Goal: Task Accomplishment & Management: Use online tool/utility

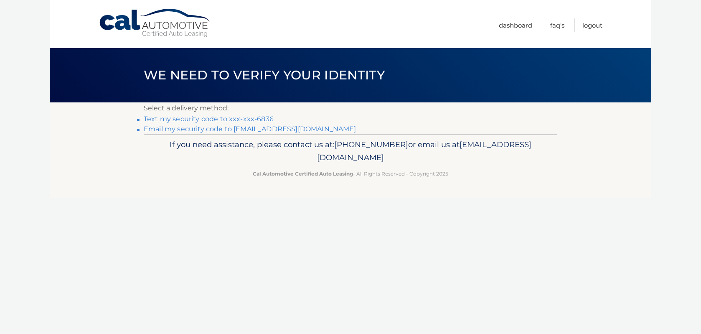
click at [178, 117] on link "Text my security code to xxx-xxx-6836" at bounding box center [209, 119] width 130 height 8
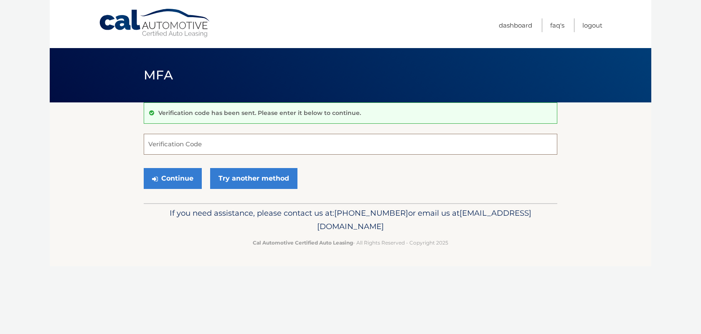
click at [259, 147] on input "Verification Code" at bounding box center [351, 144] width 414 height 21
type input "834357"
click at [144, 168] on button "Continue" at bounding box center [173, 178] width 58 height 21
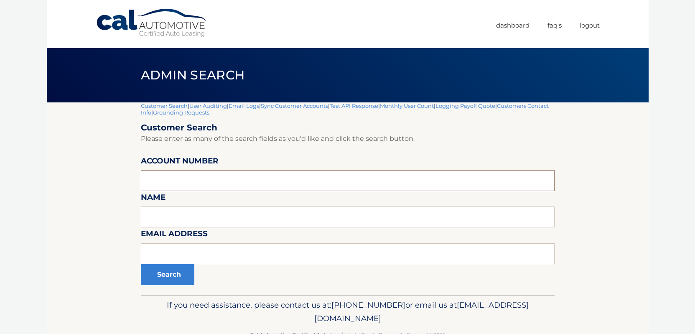
click at [196, 178] on input "text" at bounding box center [348, 180] width 414 height 21
click at [66, 201] on section "Customer Search | User Auditing | Email Logs | Sync Customer Accounts | Test AP…" at bounding box center [347, 198] width 601 height 193
click at [191, 179] on input "text" at bounding box center [348, 180] width 414 height 21
click at [118, 202] on section "Customer Search | User Auditing | Email Logs | Sync Customer Accounts | Test AP…" at bounding box center [347, 198] width 601 height 193
click at [39, 180] on body "Cal Automotive Menu Dashboard FAQ's Logout |" at bounding box center [347, 167] width 695 height 334
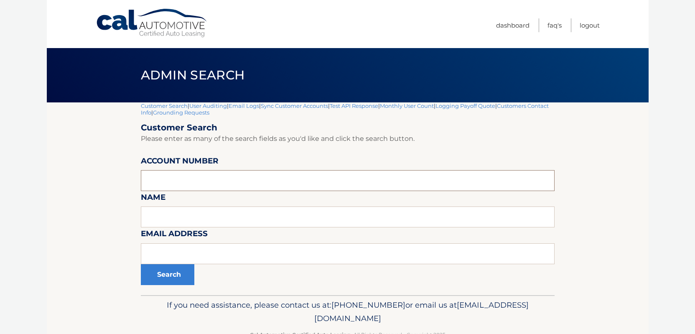
click at [186, 180] on input "text" at bounding box center [348, 180] width 414 height 21
click at [70, 190] on section "Customer Search | User Auditing | Email Logs | Sync Customer Accounts | Test AP…" at bounding box center [347, 198] width 601 height 193
click at [57, 213] on section "Customer Search | User Auditing | Email Logs | Sync Customer Accounts | Test AP…" at bounding box center [347, 198] width 601 height 193
click at [165, 210] on input "text" at bounding box center [348, 216] width 414 height 21
click at [165, 184] on input "text" at bounding box center [348, 180] width 414 height 21
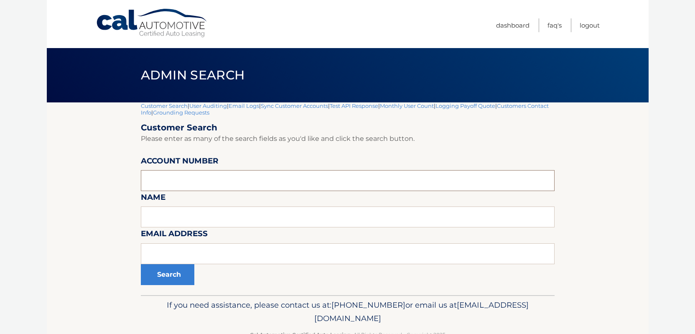
paste input "44455663305"
type input "44455663305"
click at [157, 277] on button "Search" at bounding box center [167, 274] width 53 height 21
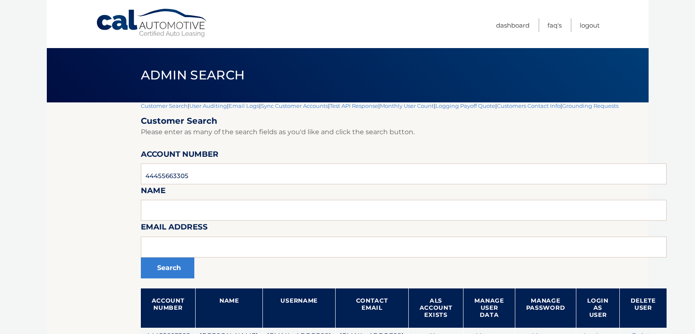
click at [204, 105] on link "User Auditing" at bounding box center [208, 105] width 38 height 7
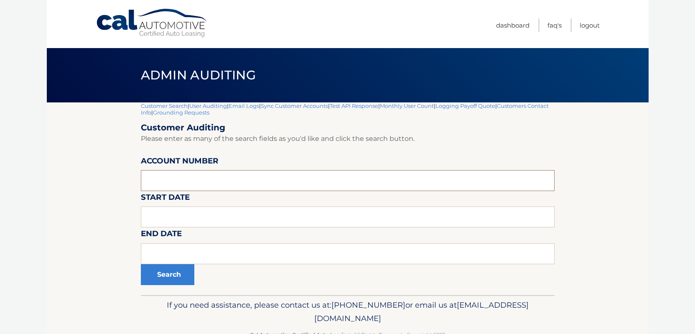
click at [151, 187] on input "tel" at bounding box center [348, 180] width 414 height 21
paste input "44455663305"
type input "44455663305"
click at [141, 264] on button "Search" at bounding box center [167, 274] width 53 height 21
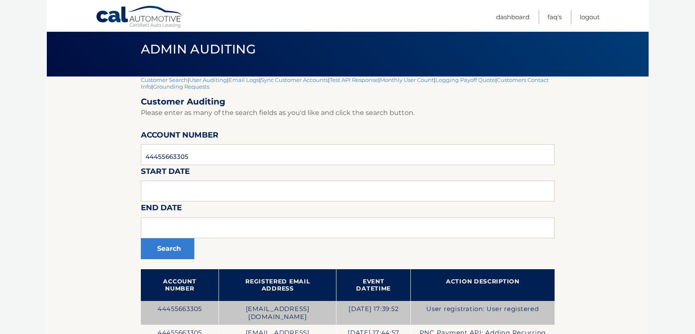
scroll to position [130, 0]
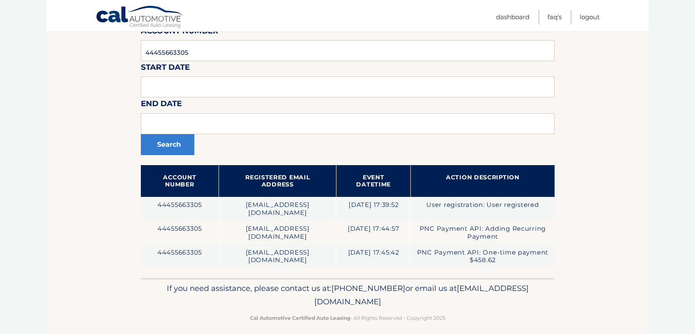
click at [107, 207] on section "Customer Search | User Auditing | Email Logs | Sync Customer Accounts | Test AP…" at bounding box center [347, 125] width 601 height 306
click at [51, 207] on section "Customer Search | User Auditing | Email Logs | Sync Customer Accounts | Test AP…" at bounding box center [347, 125] width 601 height 306
click at [107, 209] on section "Customer Search | User Auditing | Email Logs | Sync Customer Accounts | Test AP…" at bounding box center [347, 125] width 601 height 306
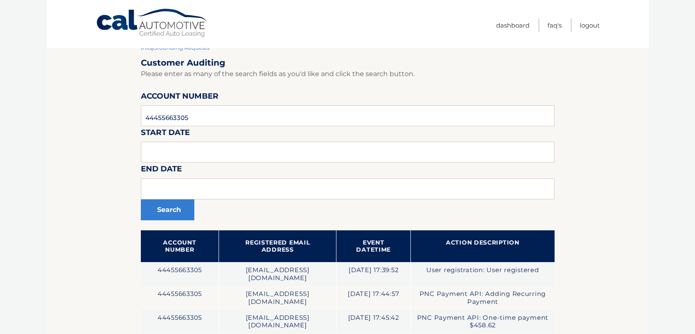
scroll to position [0, 0]
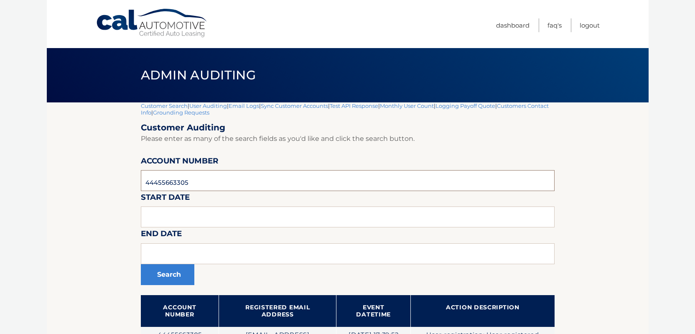
drag, startPoint x: 202, startPoint y: 185, endPoint x: 60, endPoint y: 184, distance: 142.4
click at [60, 184] on section "Customer Search | User Auditing | Email Logs | Sync Customer Accounts | Test AP…" at bounding box center [347, 255] width 601 height 306
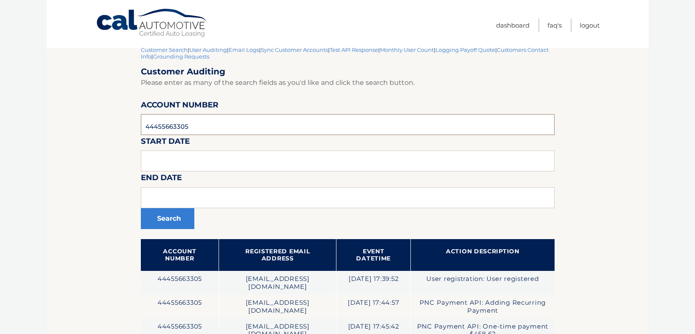
scroll to position [84, 0]
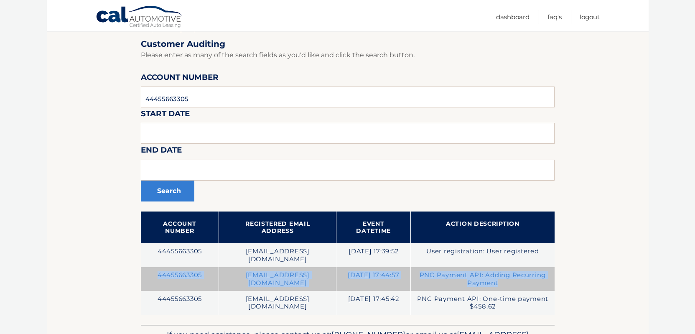
drag, startPoint x: 495, startPoint y: 274, endPoint x: 149, endPoint y: 268, distance: 346.7
click at [149, 268] on tr "44455663305 [EMAIL_ADDRESS][DOMAIN_NAME] [DATE] 17:44:57 PNC Payment API: Addin…" at bounding box center [348, 279] width 414 height 24
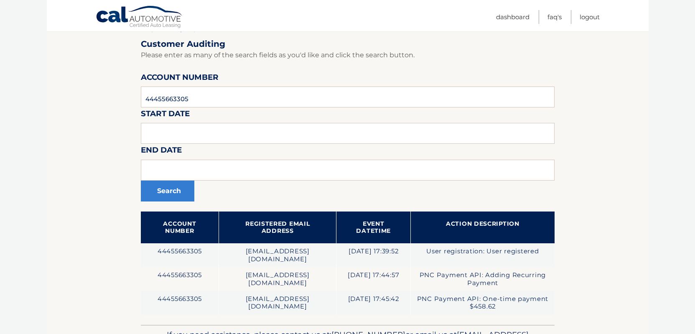
drag, startPoint x: 149, startPoint y: 268, endPoint x: 84, endPoint y: 272, distance: 64.9
click at [84, 272] on section "Customer Search | User Auditing | Email Logs | Sync Customer Accounts | Test AP…" at bounding box center [347, 172] width 601 height 306
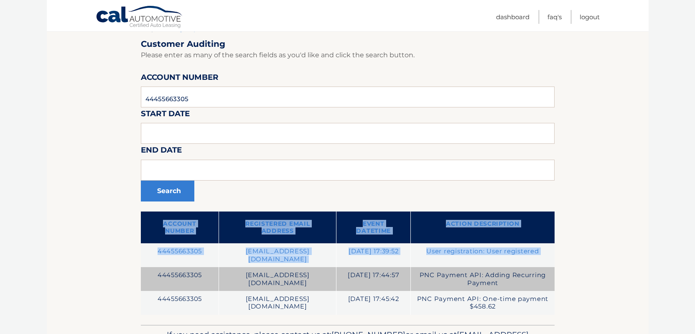
drag, startPoint x: 588, startPoint y: 270, endPoint x: 149, endPoint y: 266, distance: 439.0
click at [149, 266] on section "Customer Search | User Auditing | Email Logs | Sync Customer Accounts | Test AP…" at bounding box center [347, 172] width 601 height 306
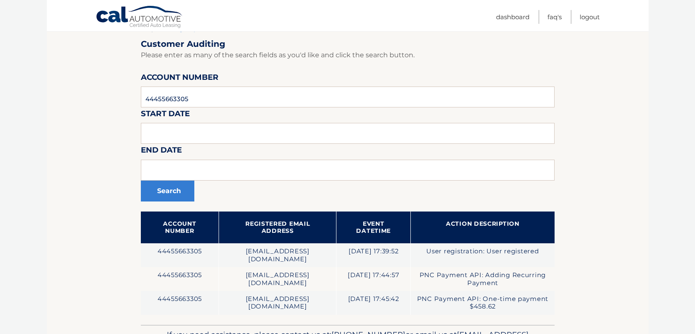
drag, startPoint x: 149, startPoint y: 266, endPoint x: 117, endPoint y: 266, distance: 32.2
click at [117, 266] on section "Customer Search | User Auditing | Email Logs | Sync Customer Accounts | Test AP…" at bounding box center [347, 172] width 601 height 306
click at [608, 269] on section "Customer Search | User Auditing | Email Logs | Sync Customer Accounts | Test AP…" at bounding box center [347, 172] width 601 height 306
click at [107, 271] on section "Customer Search | User Auditing | Email Logs | Sync Customer Accounts | Test AP…" at bounding box center [347, 172] width 601 height 306
click at [93, 267] on section "Customer Search | User Auditing | Email Logs | Sync Customer Accounts | Test AP…" at bounding box center [347, 172] width 601 height 306
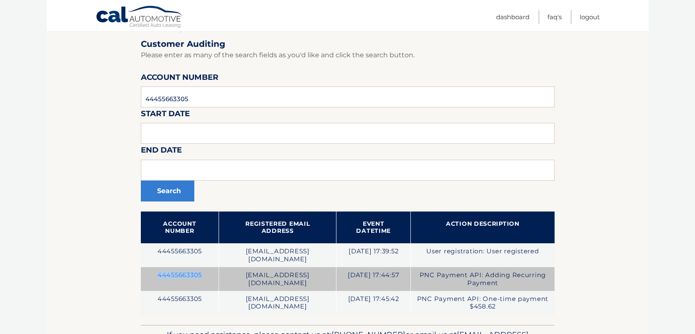
drag, startPoint x: 167, startPoint y: 266, endPoint x: 212, endPoint y: 265, distance: 44.7
click at [212, 267] on td "44455663305" at bounding box center [180, 279] width 78 height 24
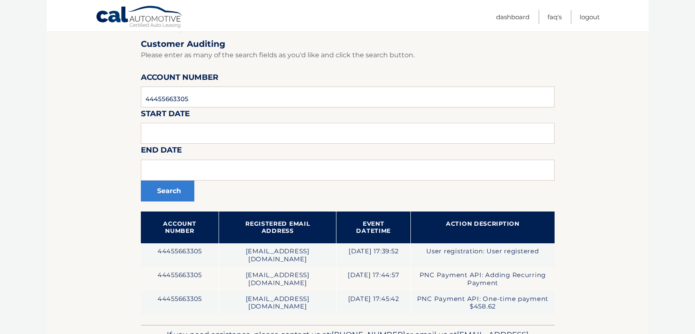
click at [97, 271] on section "Customer Search | User Auditing | Email Logs | Sync Customer Accounts | Test AP…" at bounding box center [347, 172] width 601 height 306
click at [611, 289] on section "Customer Search | User Auditing | Email Logs | Sync Customer Accounts | Test AP…" at bounding box center [347, 172] width 601 height 306
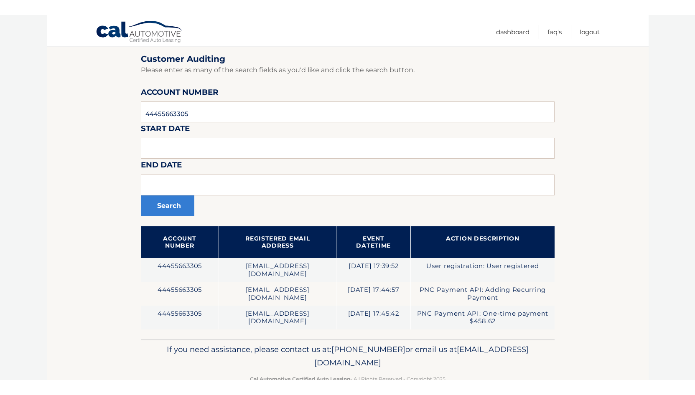
scroll to position [69, 0]
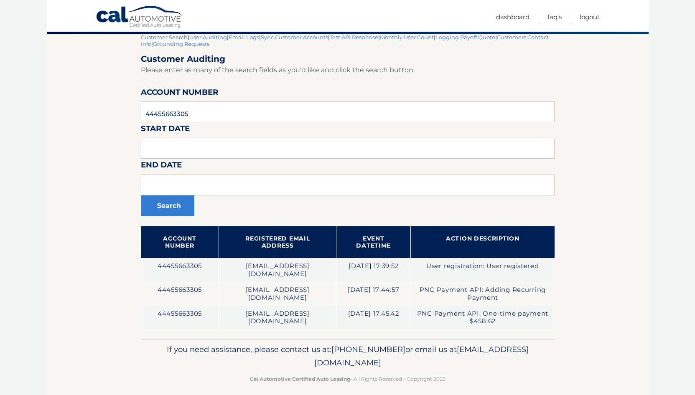
click at [84, 332] on section "Customer Search | User Auditing | Email Logs | Sync Customer Accounts | Test AP…" at bounding box center [347, 187] width 601 height 306
click at [74, 315] on section "Customer Search | User Auditing | Email Logs | Sync Customer Accounts | Test AP…" at bounding box center [347, 187] width 601 height 306
drag, startPoint x: 73, startPoint y: 157, endPoint x: 166, endPoint y: 36, distance: 152.5
click at [73, 157] on section "Customer Search | User Auditing | Email Logs | Sync Customer Accounts | Test AP…" at bounding box center [347, 187] width 601 height 306
click at [98, 127] on section "Customer Search | User Auditing | Email Logs | Sync Customer Accounts | Test AP…" at bounding box center [347, 187] width 601 height 306
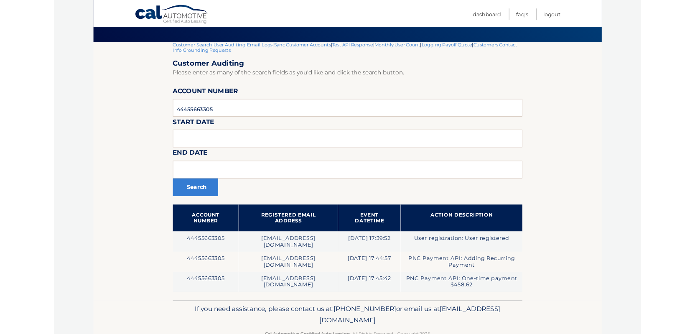
scroll to position [27, 0]
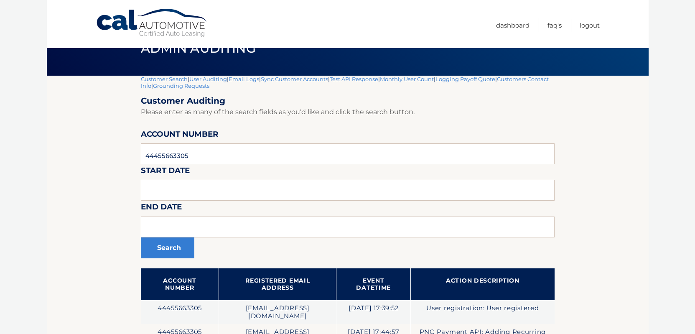
click at [53, 259] on section "Customer Search | User Auditing | Email Logs | Sync Customer Accounts | Test AP…" at bounding box center [347, 229] width 601 height 306
